Goal: Navigation & Orientation: Find specific page/section

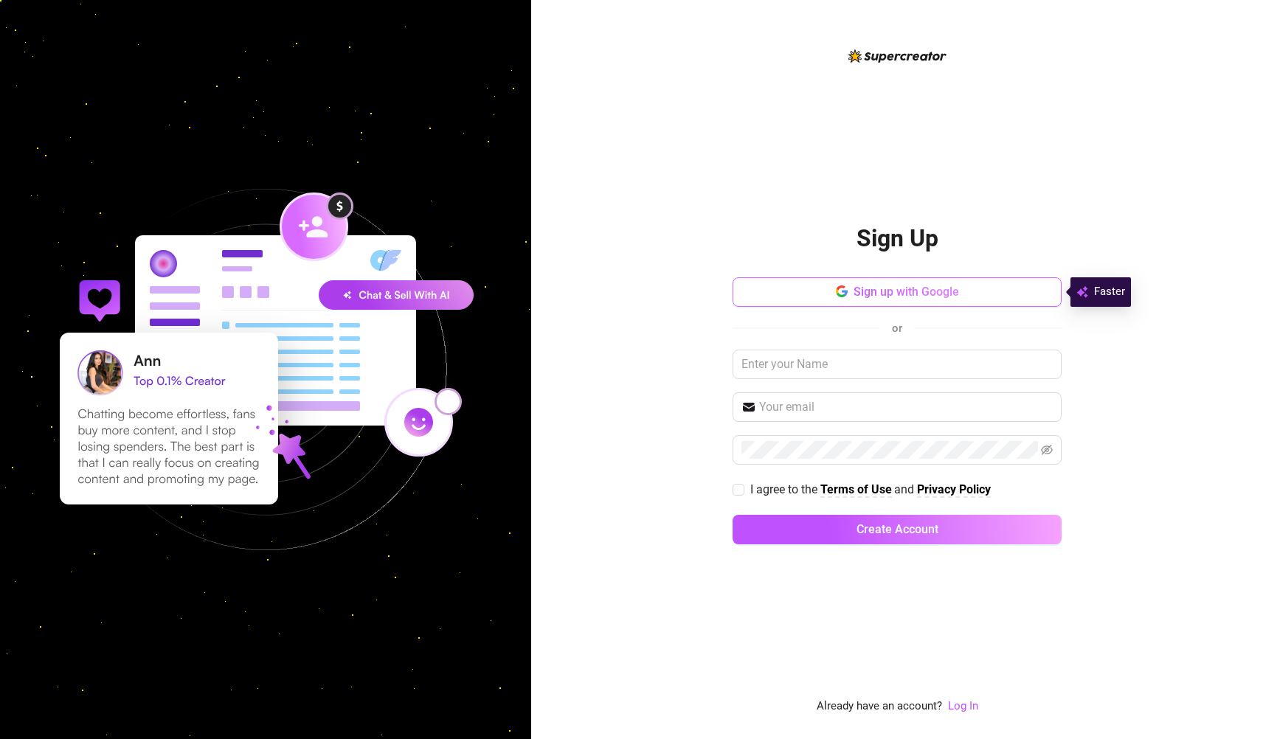
click at [866, 292] on span "Sign up with Google" at bounding box center [907, 292] width 106 height 14
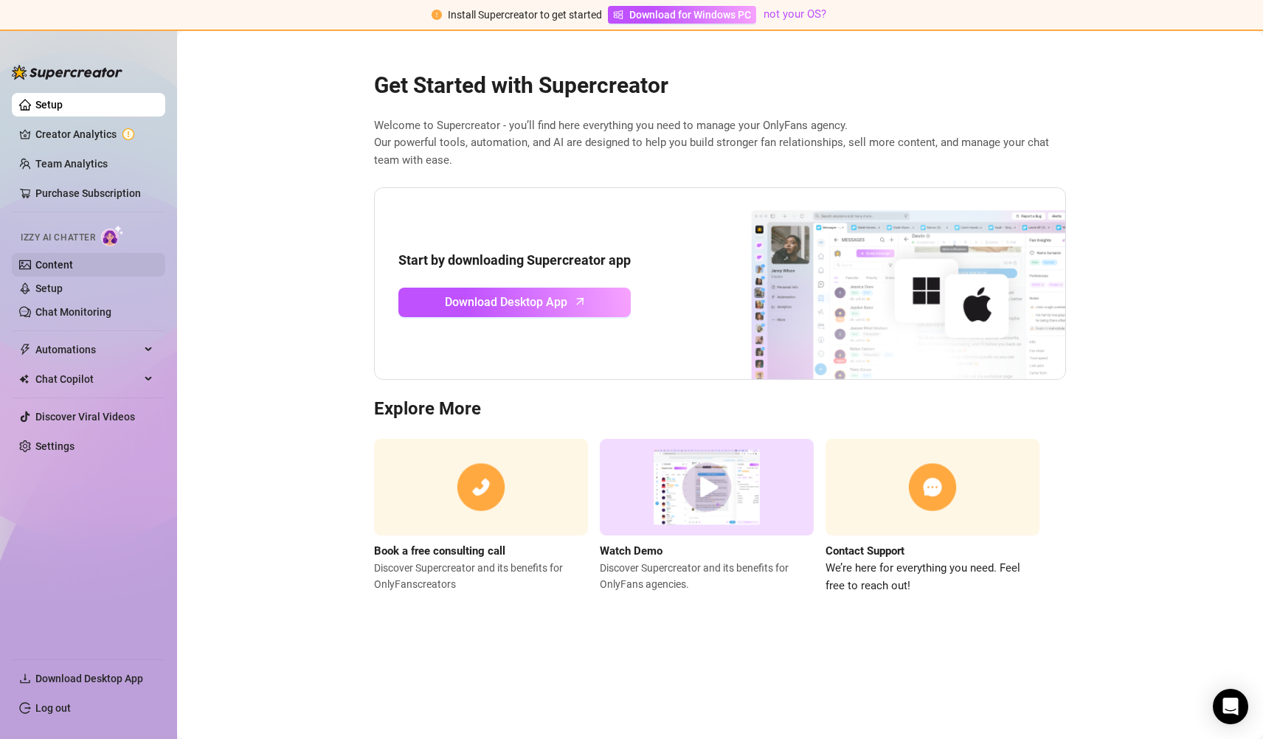
click at [56, 263] on link "Content" at bounding box center [54, 265] width 38 height 12
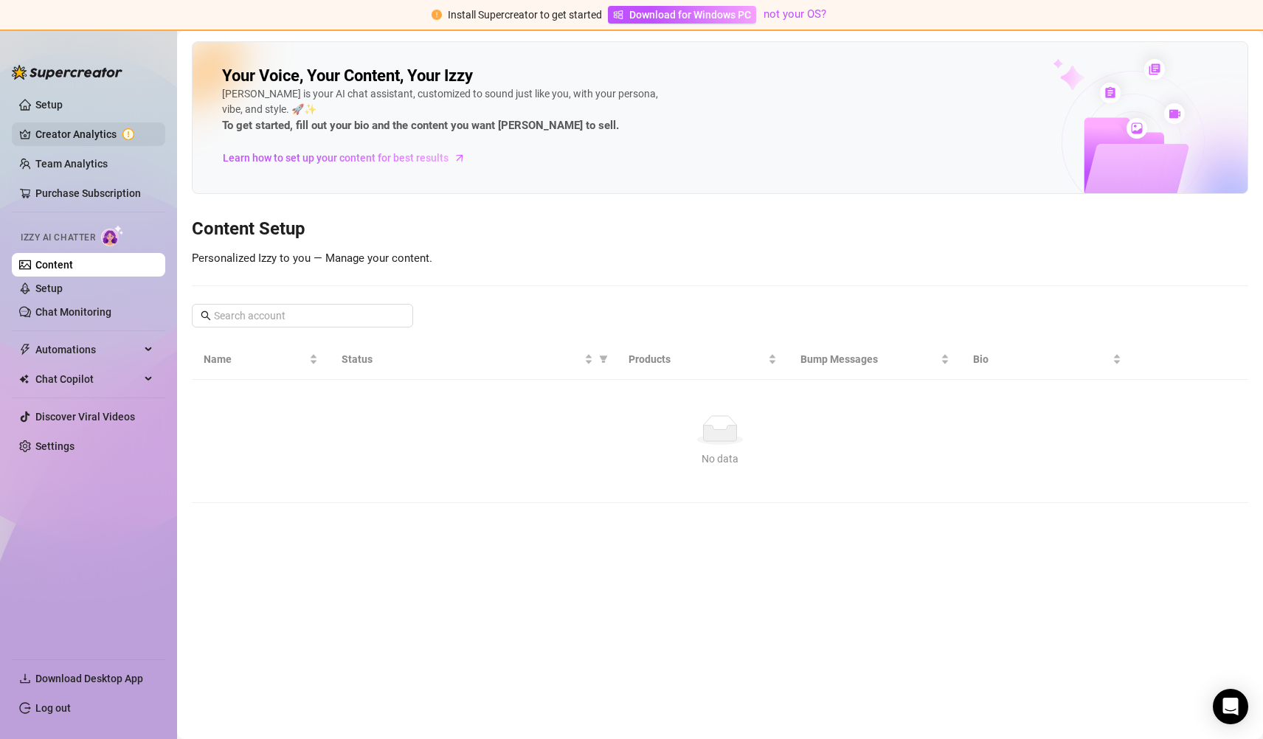
click at [69, 130] on link "Creator Analytics" at bounding box center [94, 135] width 118 height 24
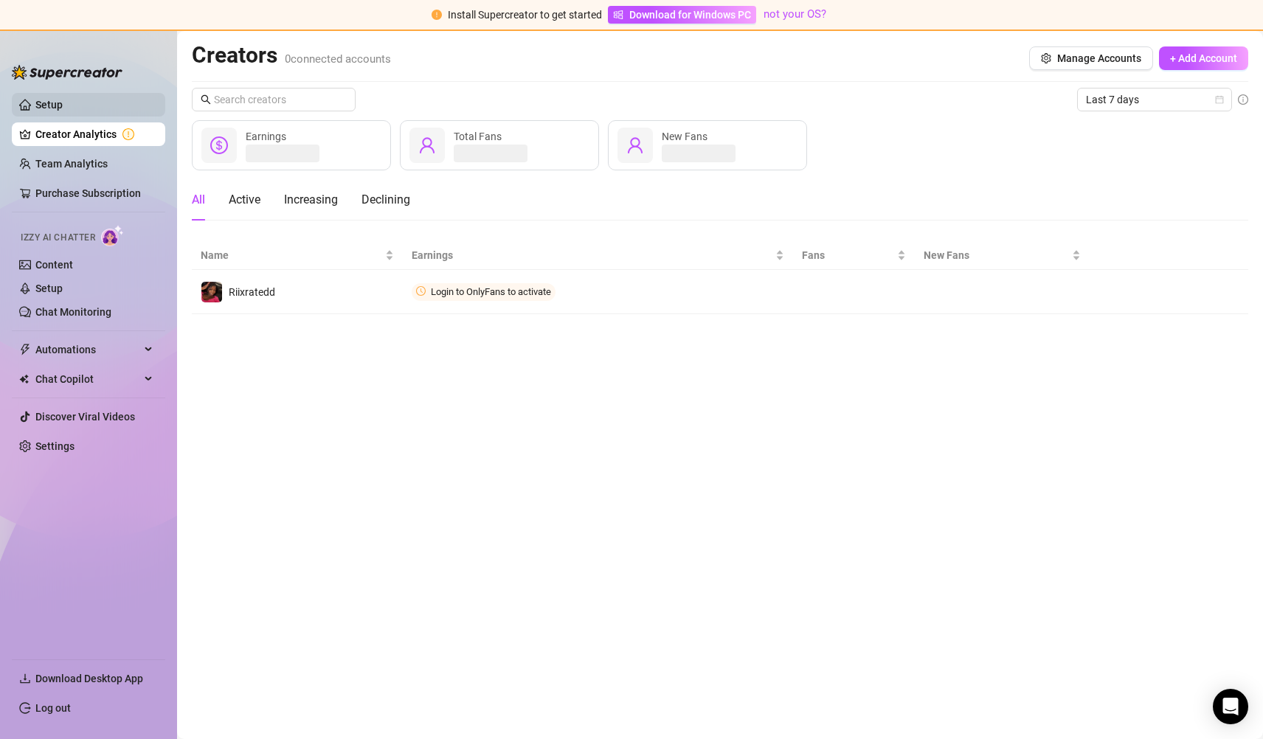
click at [46, 99] on link "Setup" at bounding box center [48, 105] width 27 height 12
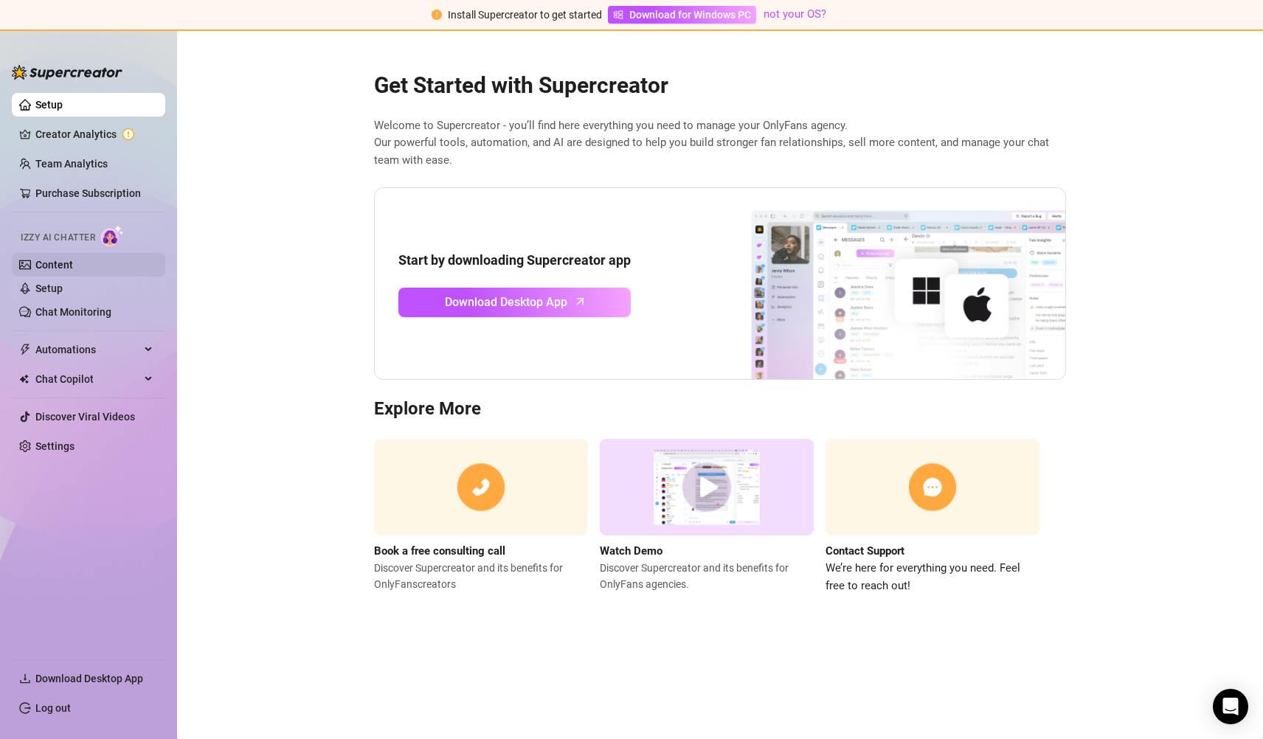
click at [64, 269] on link "Content" at bounding box center [54, 265] width 38 height 12
click at [49, 269] on link "Content" at bounding box center [54, 265] width 38 height 12
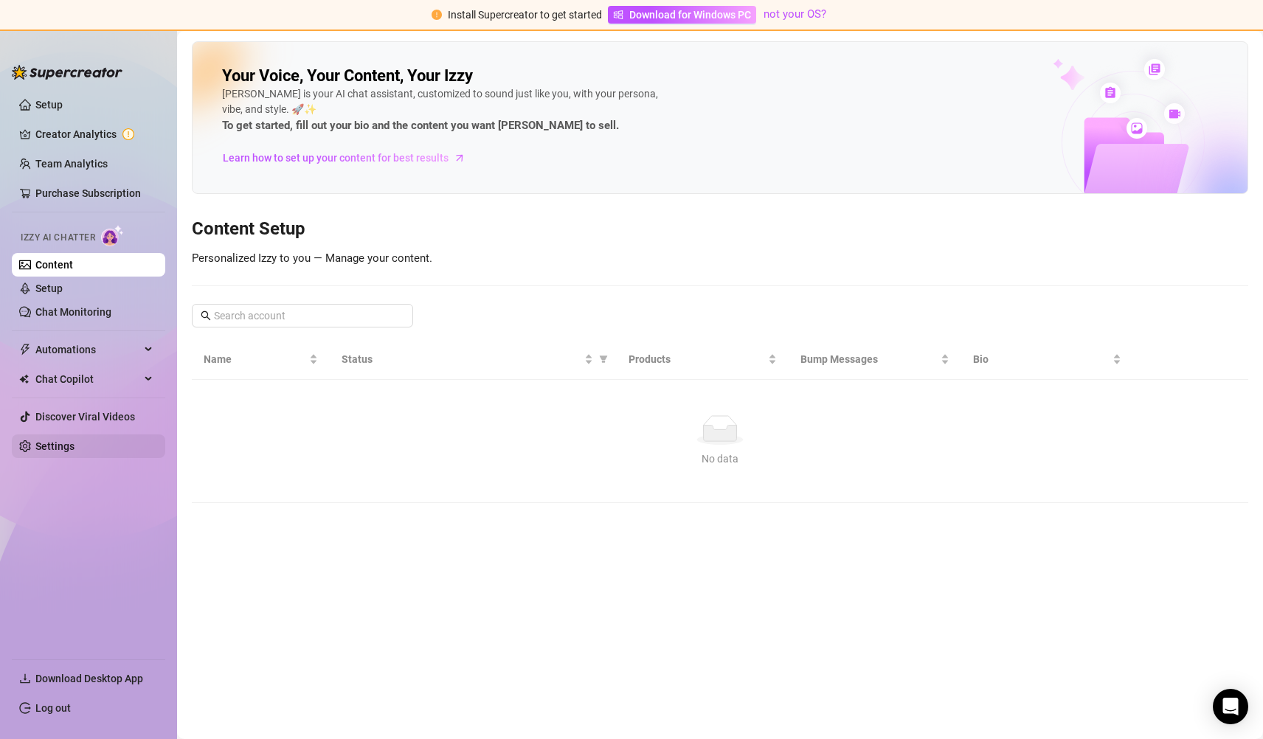
click at [75, 449] on link "Settings" at bounding box center [54, 447] width 39 height 12
